Goal: Find specific page/section: Find specific page/section

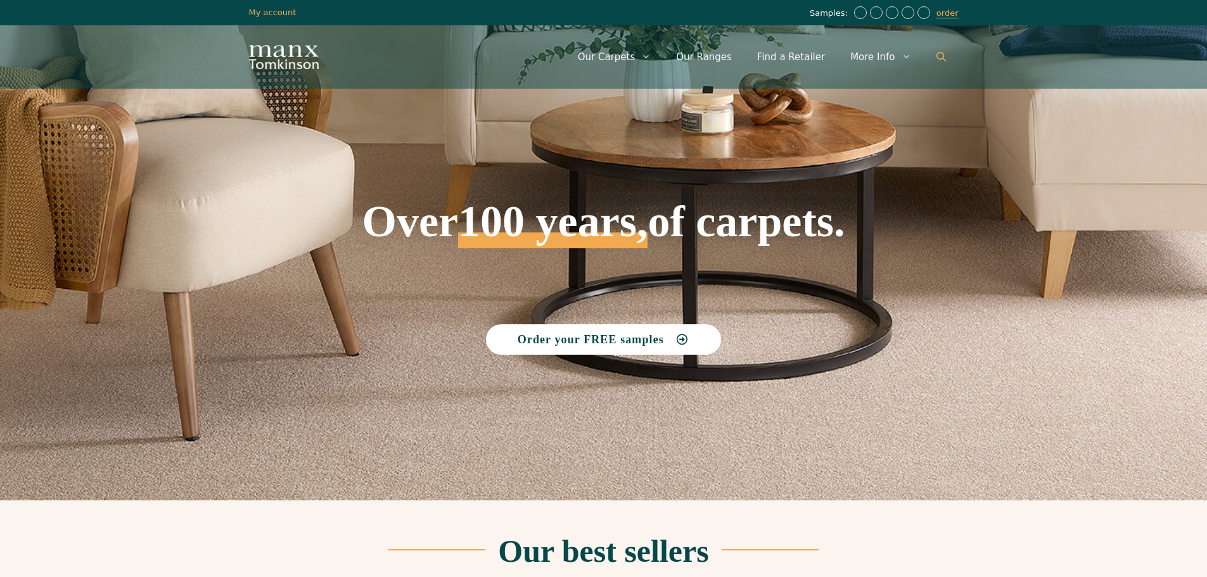
click at [947, 54] on link "Open Search Bar" at bounding box center [941, 57] width 35 height 38
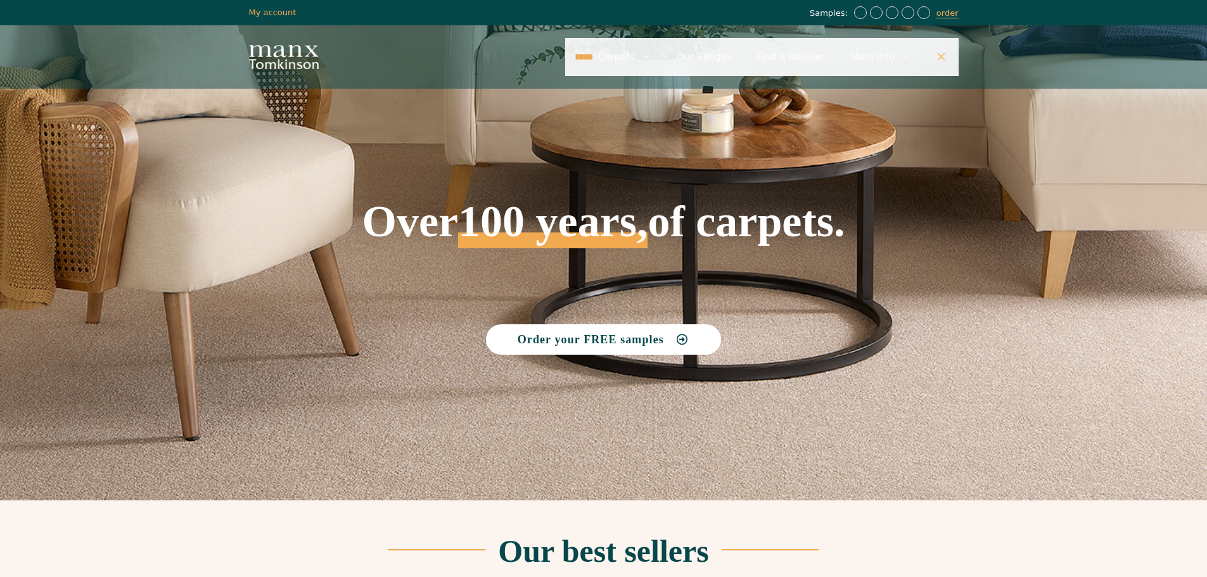
type input "*****"
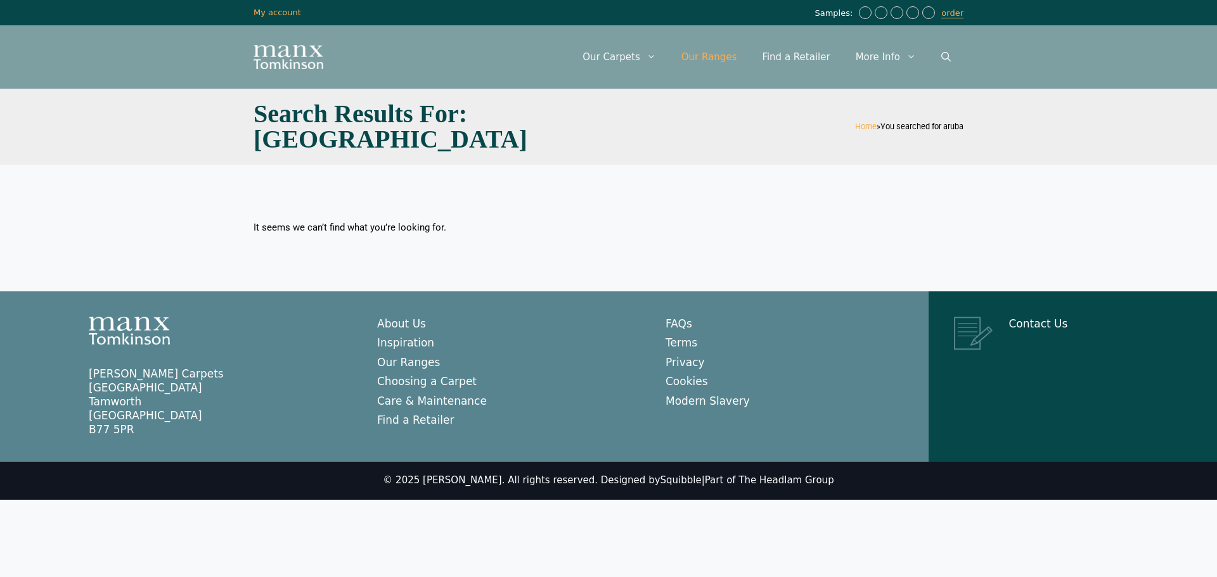
click at [720, 57] on link "Our Ranges" at bounding box center [709, 57] width 81 height 38
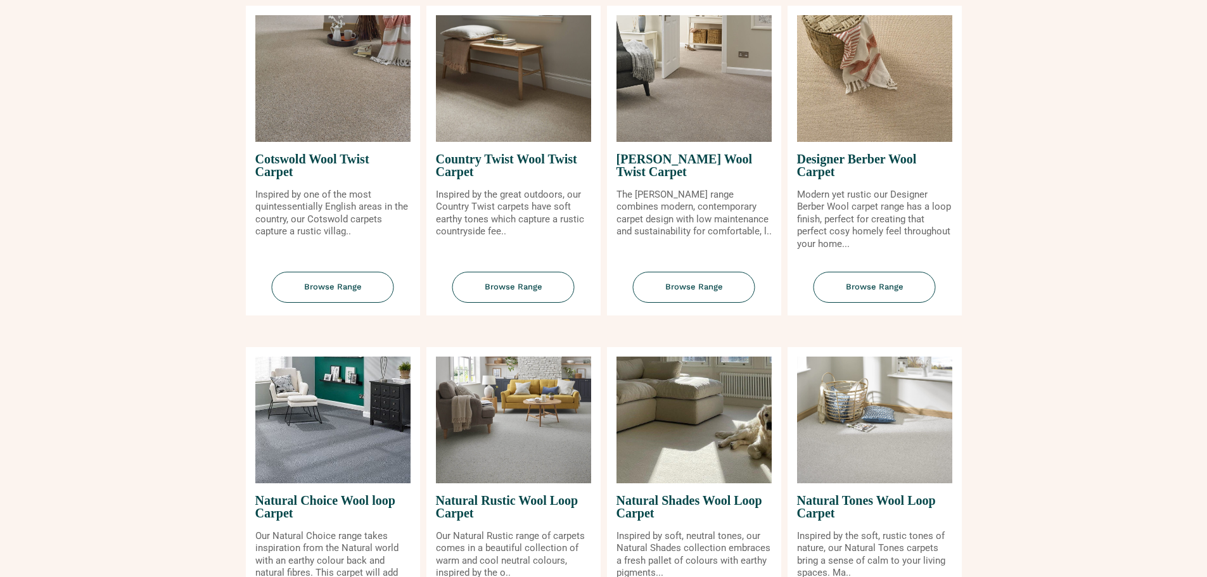
scroll to position [507, 0]
